Goal: Navigation & Orientation: Understand site structure

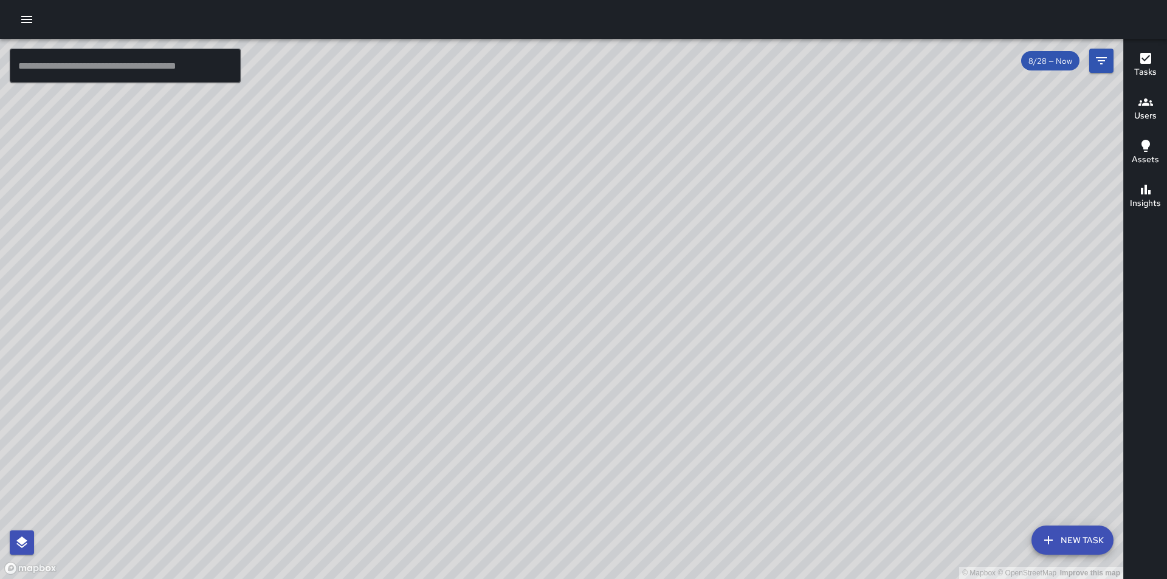
click at [662, 349] on div "© Mapbox © OpenStreetMap Improve this map" at bounding box center [561, 309] width 1123 height 540
drag, startPoint x: 829, startPoint y: 220, endPoint x: 747, endPoint y: 380, distance: 180.2
click at [762, 381] on div "© Mapbox © OpenStreetMap Improve this map" at bounding box center [561, 309] width 1123 height 540
drag, startPoint x: 822, startPoint y: 432, endPoint x: 795, endPoint y: 304, distance: 130.5
click at [795, 304] on div "© Mapbox © OpenStreetMap Improve this map" at bounding box center [561, 309] width 1123 height 540
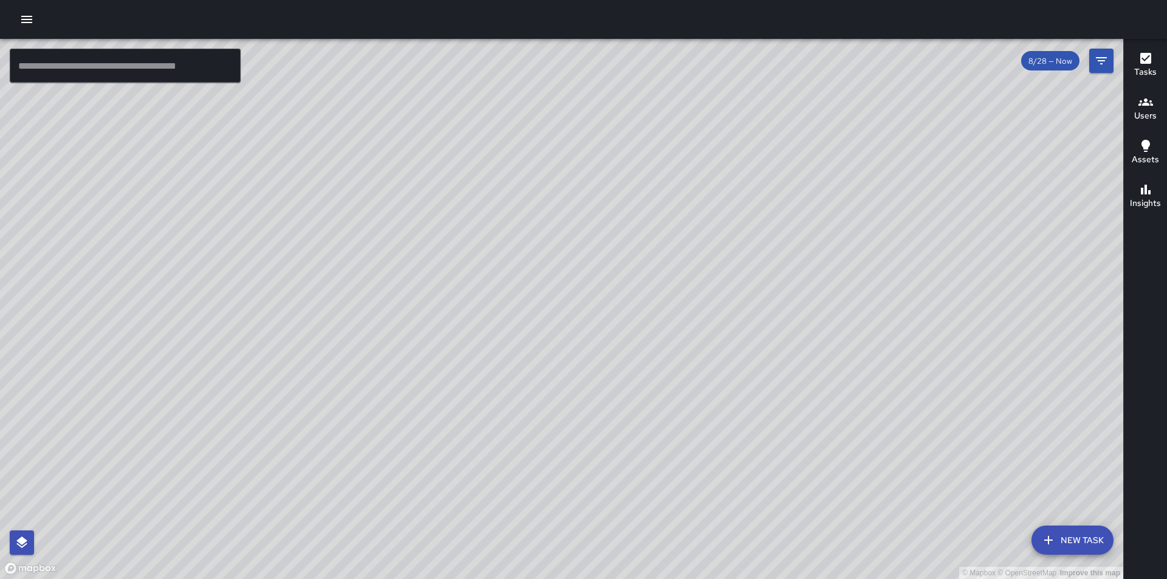
click at [626, 428] on div "© Mapbox © OpenStreetMap Improve this map JD Julie Denmon Ambassador Tasks 0 / …" at bounding box center [561, 309] width 1123 height 540
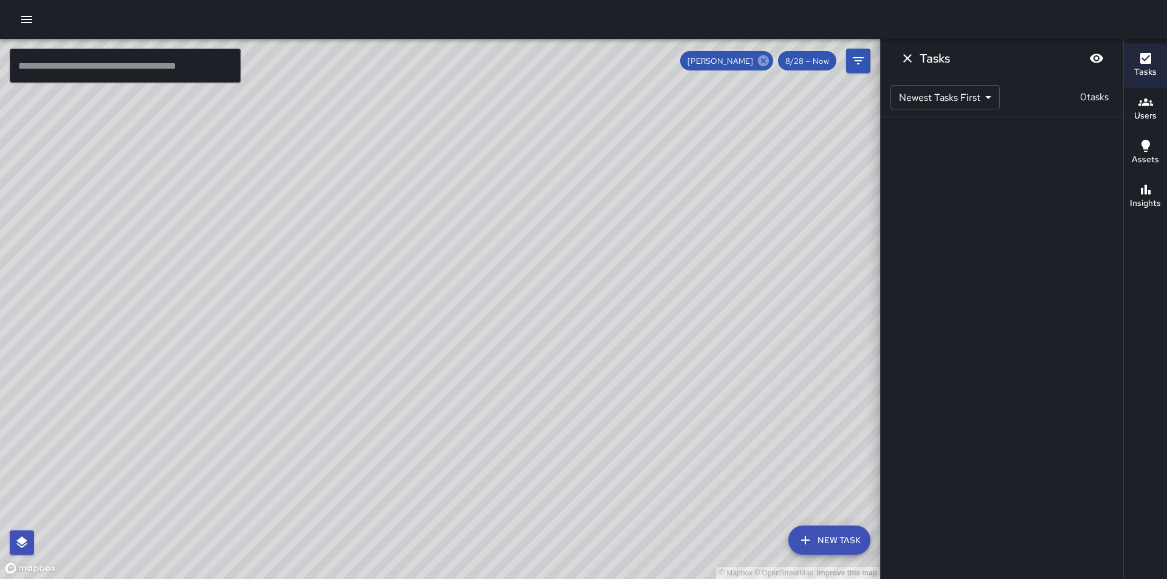
click at [765, 62] on icon at bounding box center [762, 60] width 13 height 13
drag, startPoint x: 777, startPoint y: 408, endPoint x: 711, endPoint y: 304, distance: 123.2
click at [675, 332] on div "© Mapbox © OpenStreetMap Improve this map" at bounding box center [440, 309] width 880 height 540
click at [907, 61] on icon "Dismiss" at bounding box center [907, 58] width 15 height 15
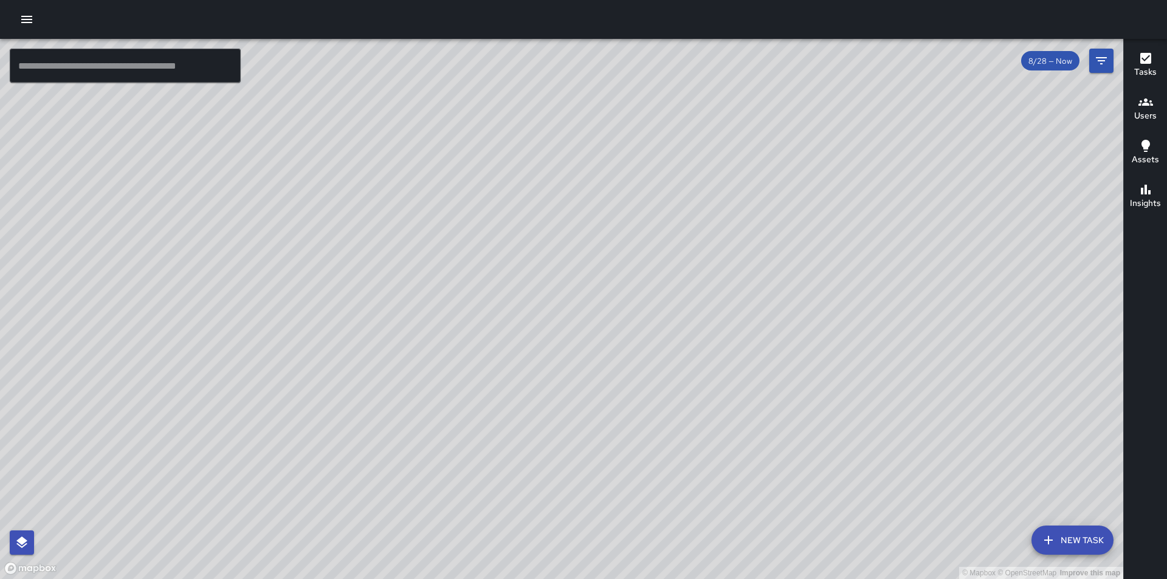
drag, startPoint x: 948, startPoint y: 414, endPoint x: 871, endPoint y: 323, distance: 119.4
click at [871, 323] on div "© Mapbox © OpenStreetMap Improve this map" at bounding box center [561, 309] width 1123 height 540
